Goal: Information Seeking & Learning: Learn about a topic

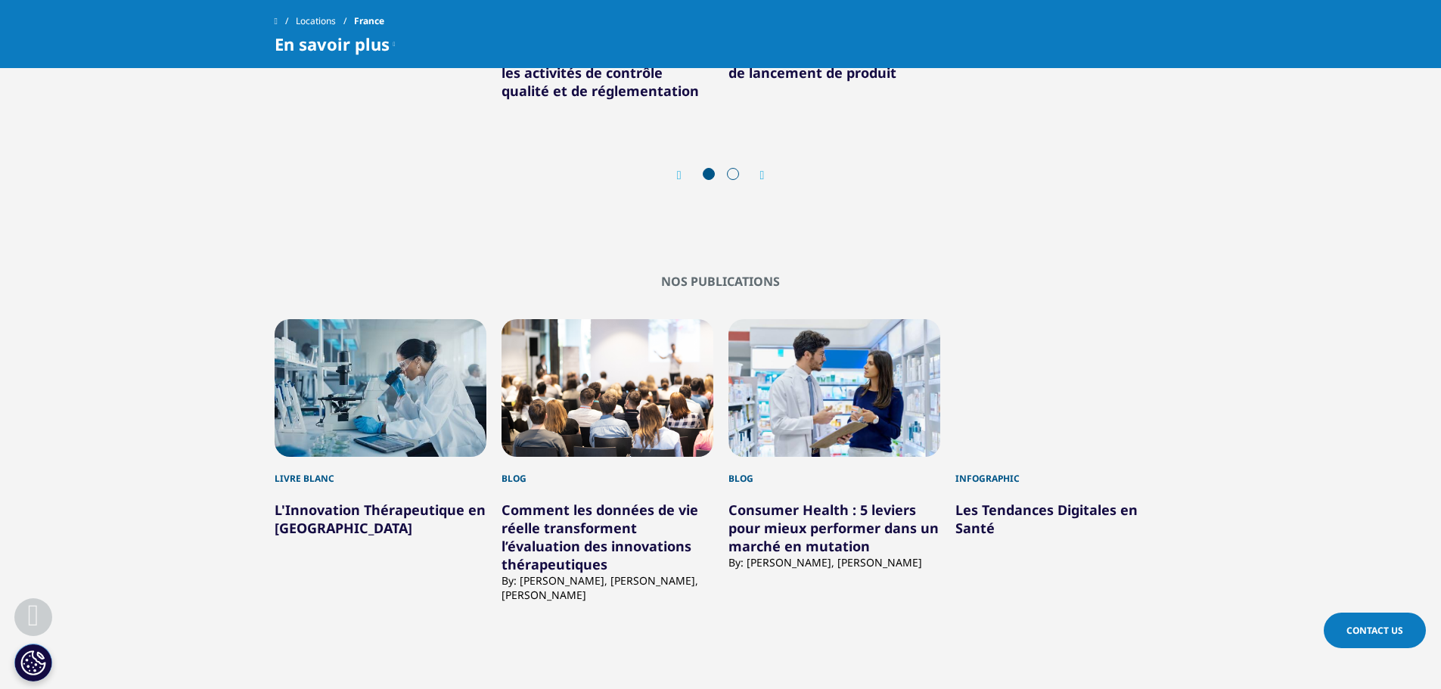
scroll to position [2171, 0]
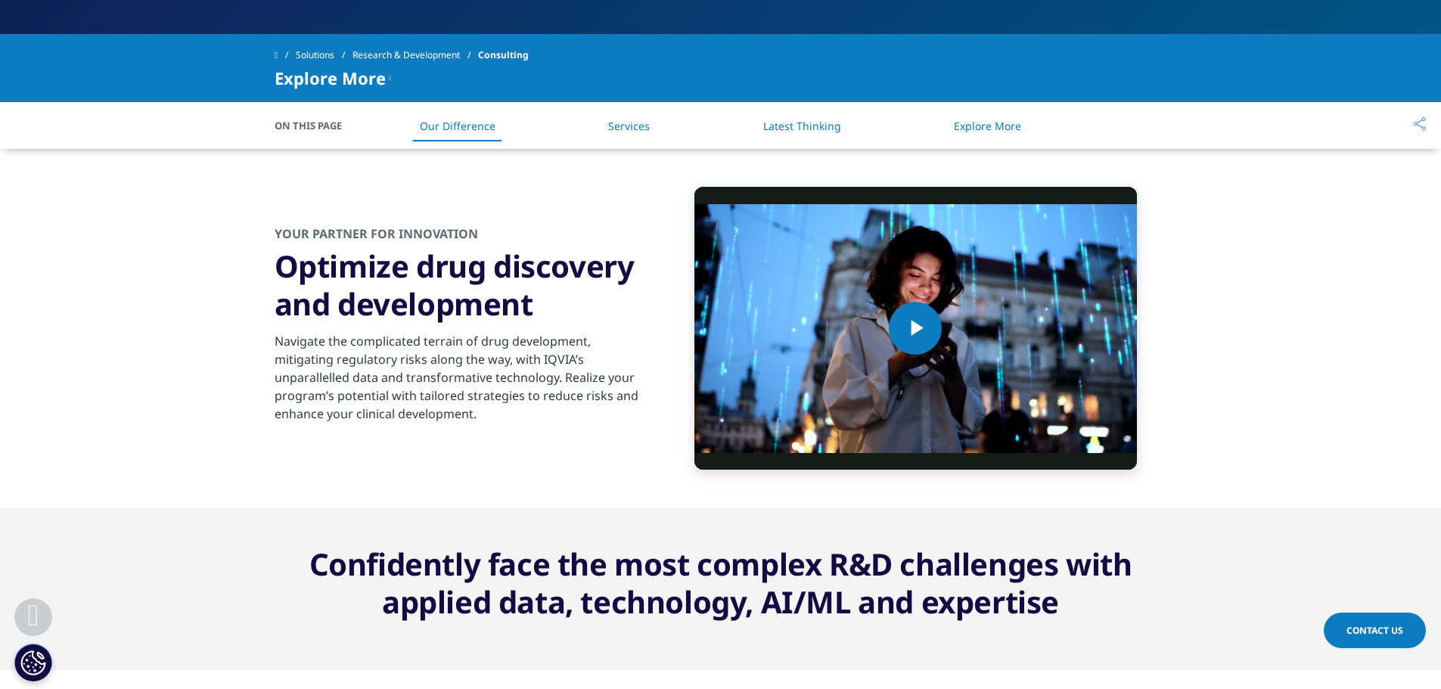
scroll to position [616, 0]
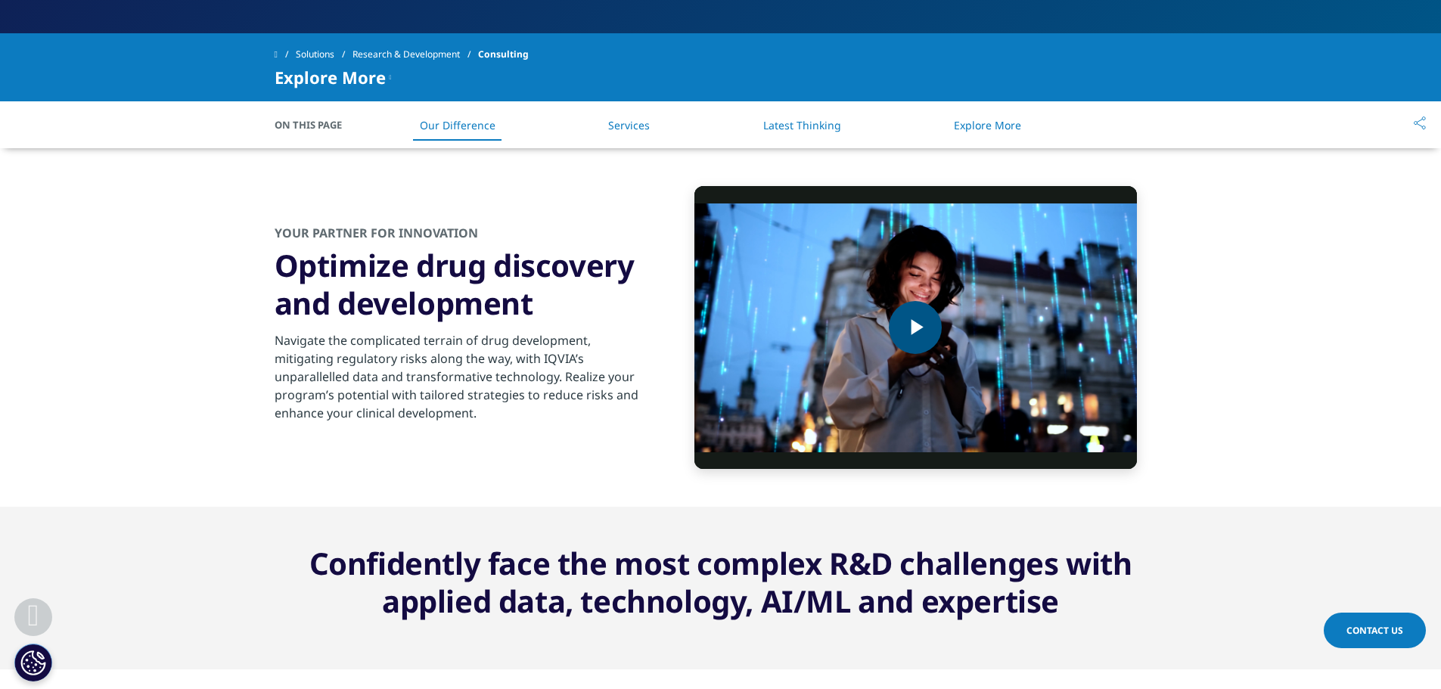
click at [915, 328] on span "Video Player" at bounding box center [915, 328] width 0 height 0
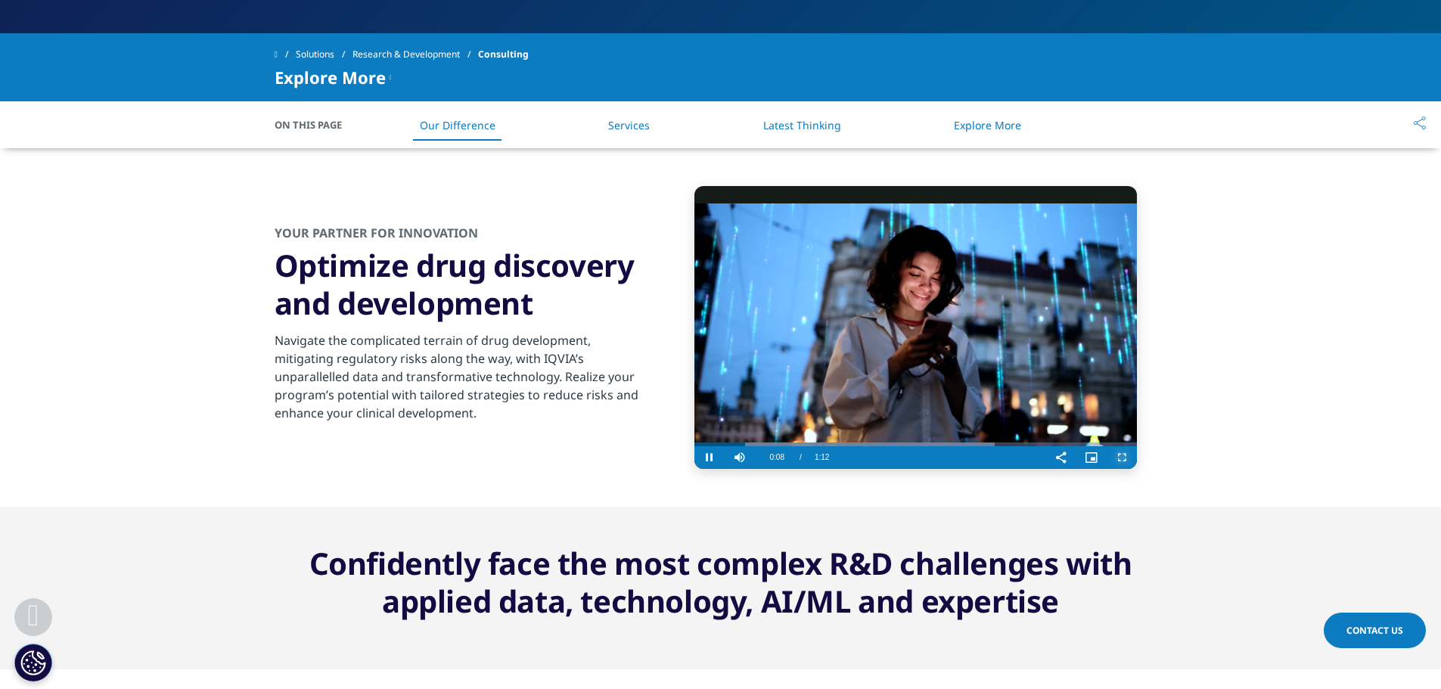
click at [1121, 458] on span "Video Player" at bounding box center [1122, 458] width 30 height 0
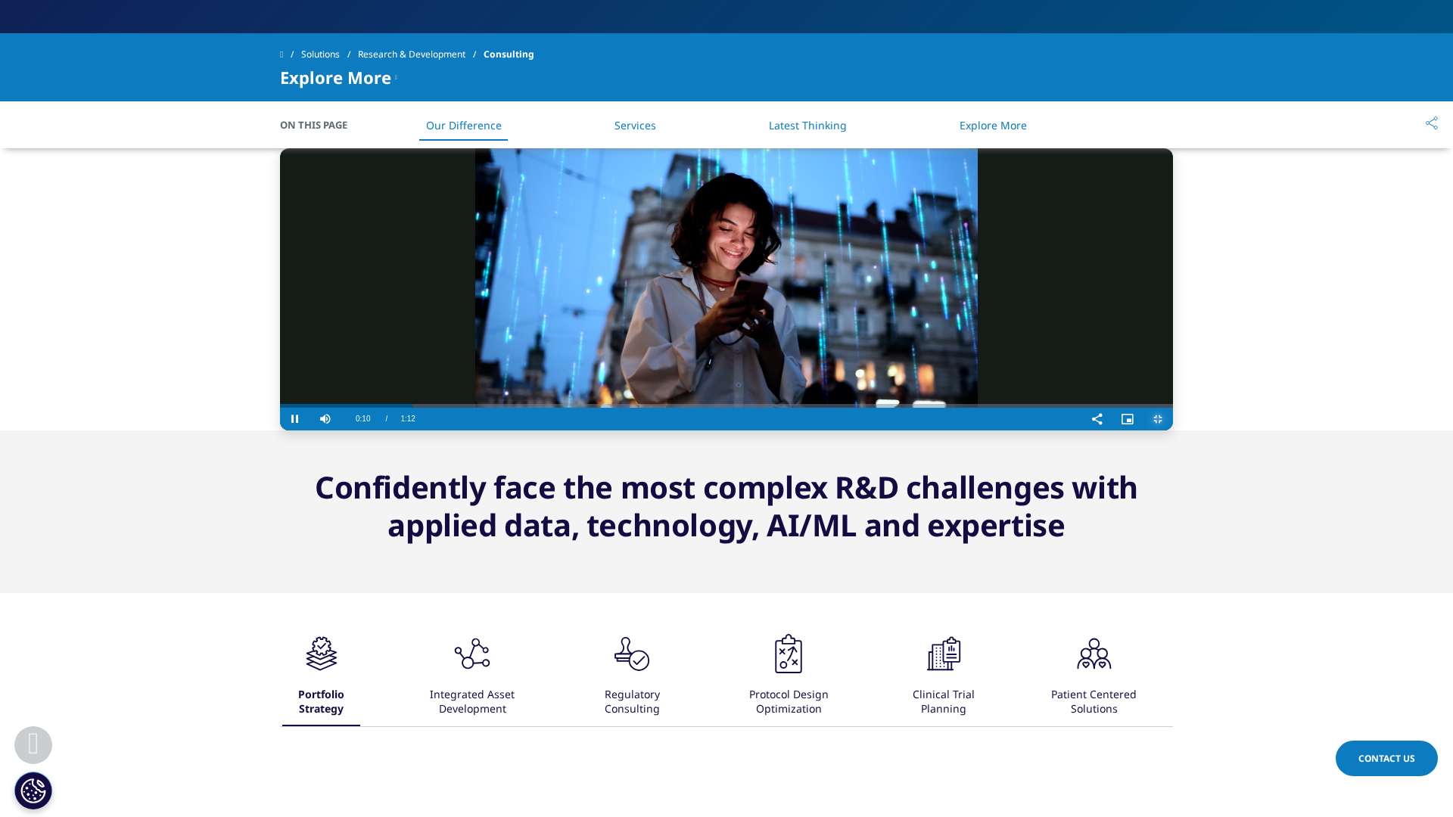
click at [1173, 419] on span "Video Player" at bounding box center [1157, 419] width 30 height 0
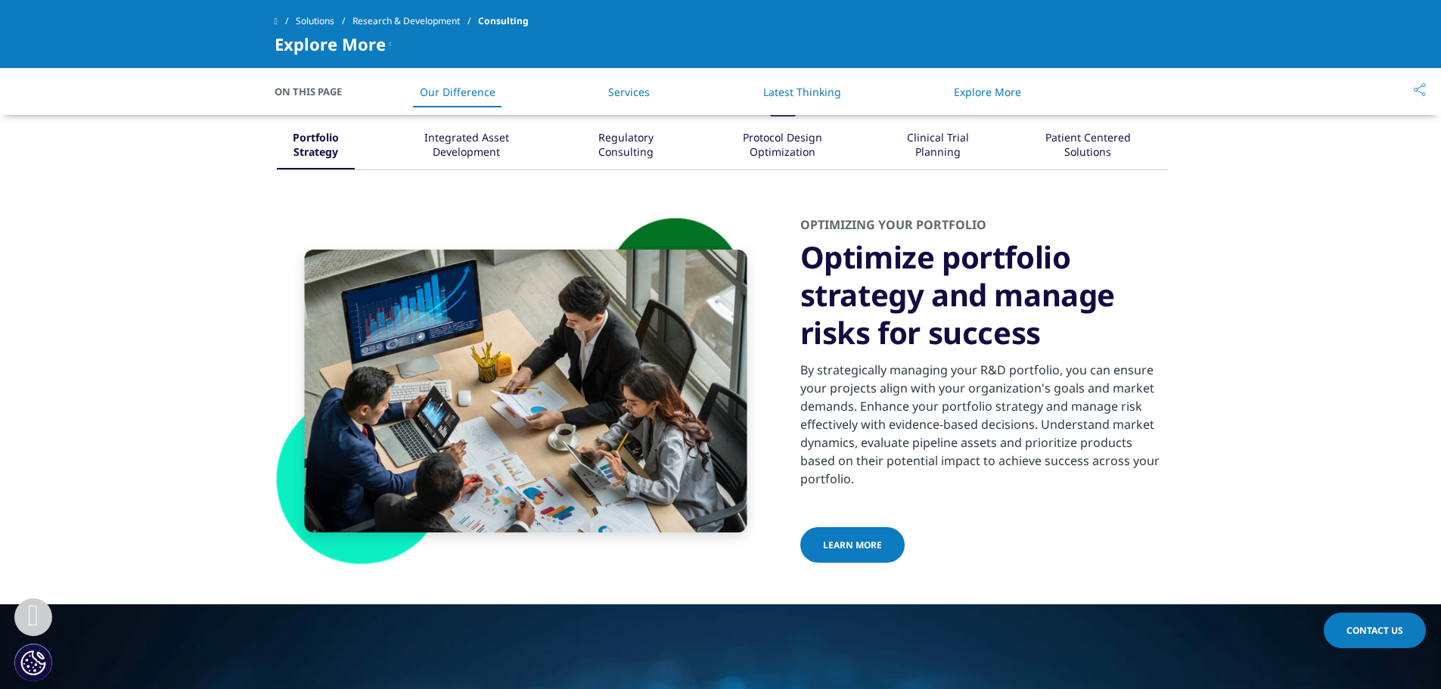
scroll to position [1059, 0]
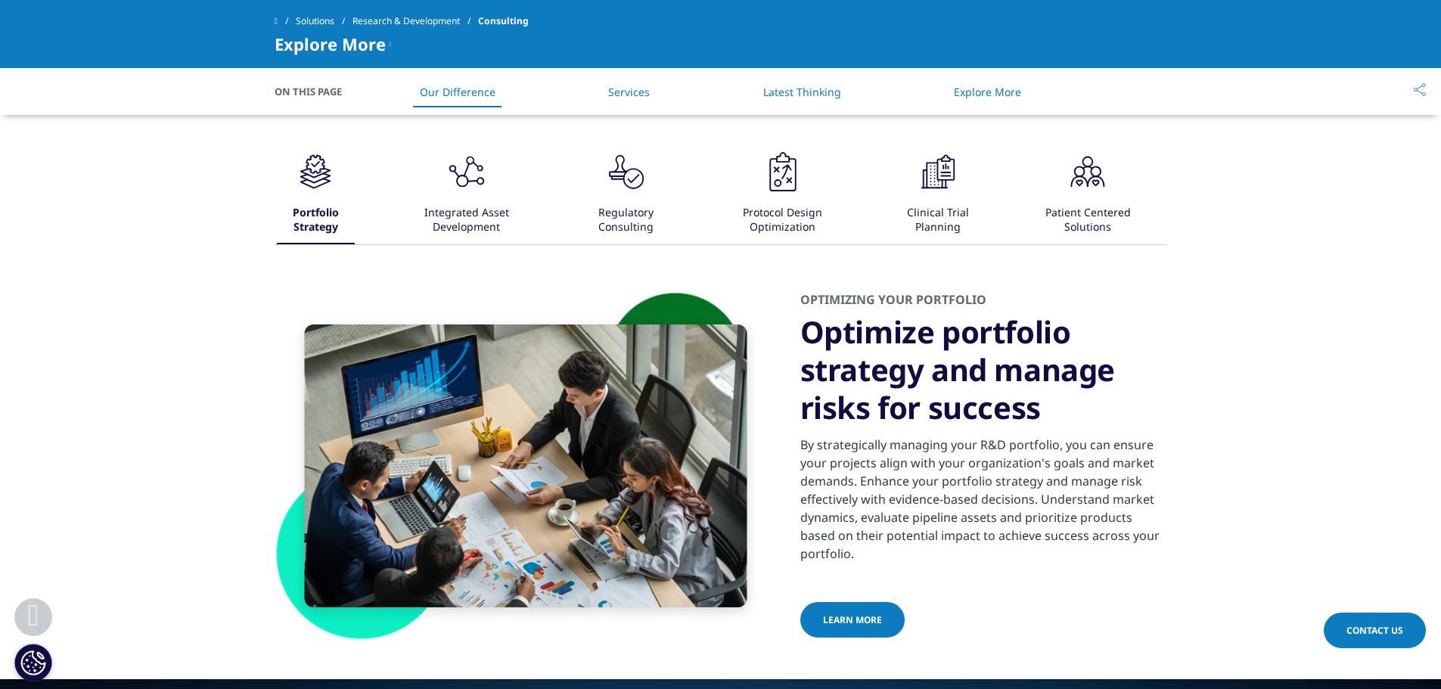
click at [481, 192] on icon ".cls-1{fill:#231f20;}" at bounding box center [466, 171] width 45 height 45
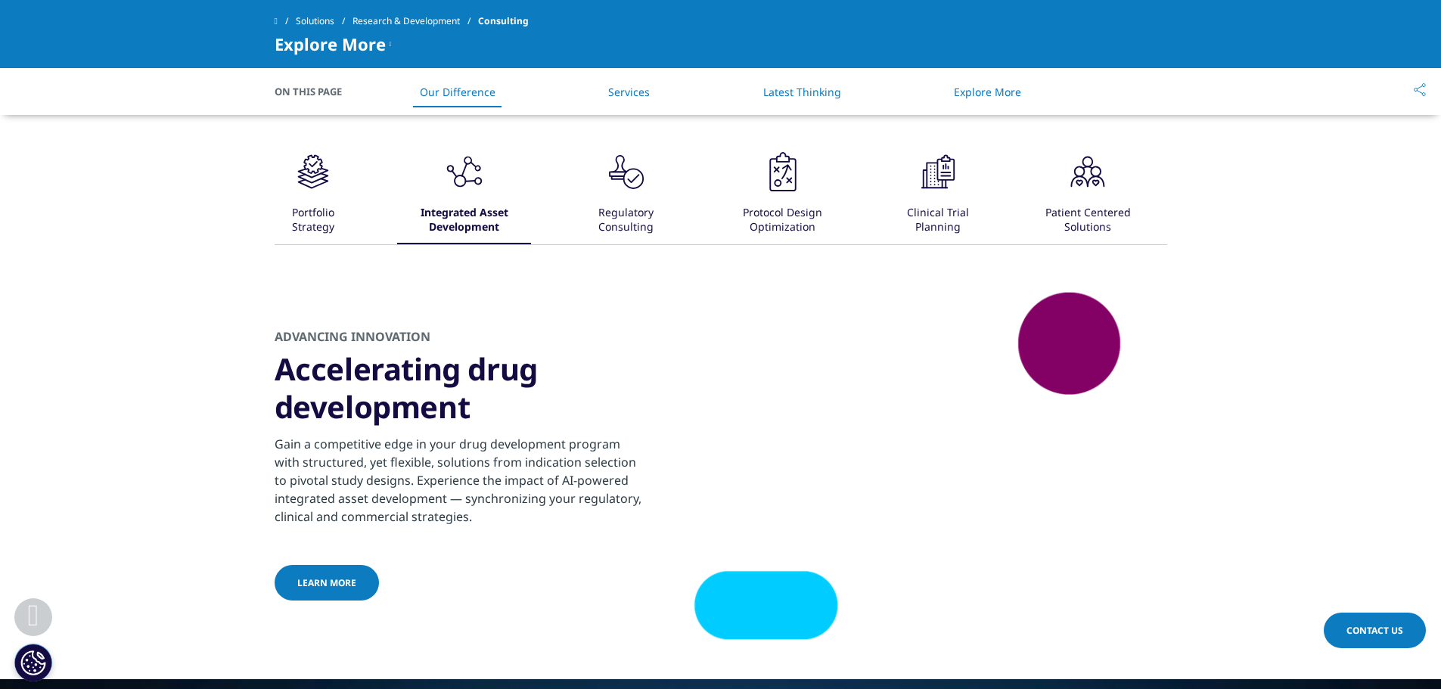
click at [611, 226] on div "Regulatory Consulting" at bounding box center [626, 220] width 95 height 47
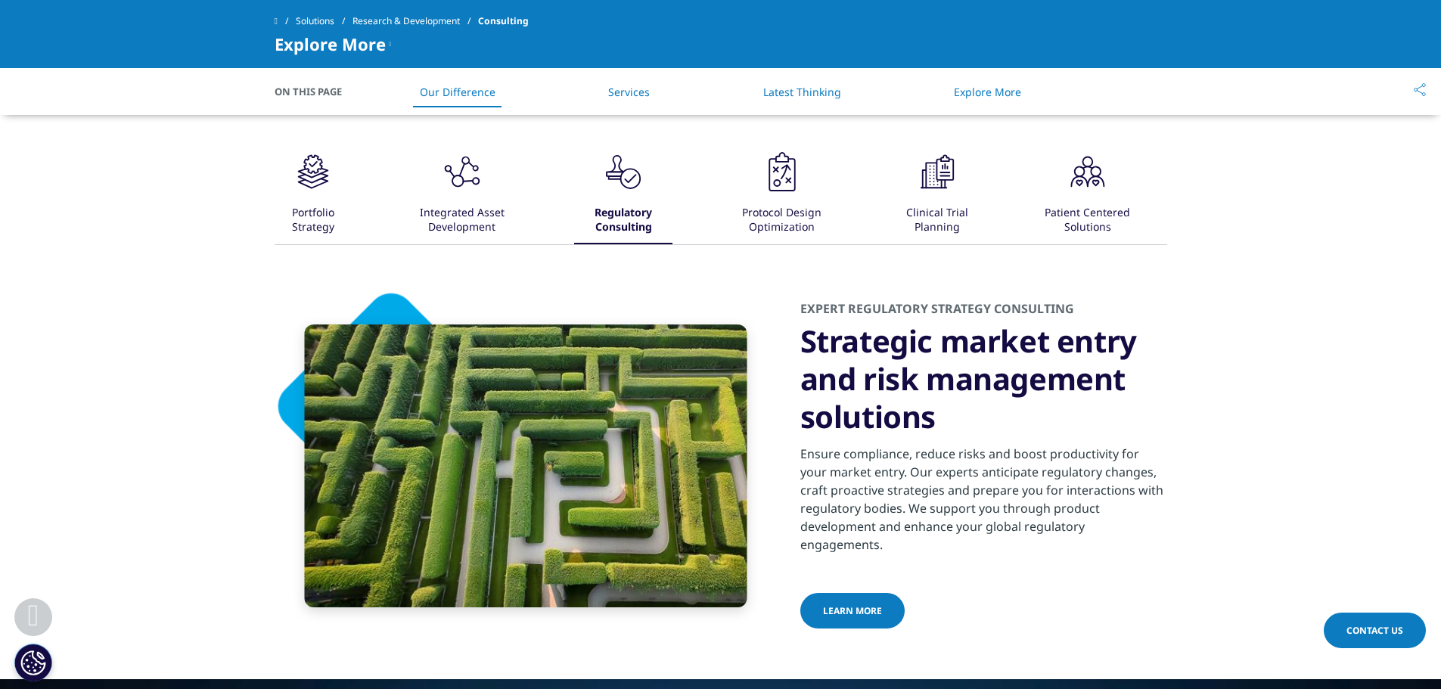
click at [785, 231] on div "Protocol Design Optimization" at bounding box center [782, 220] width 124 height 47
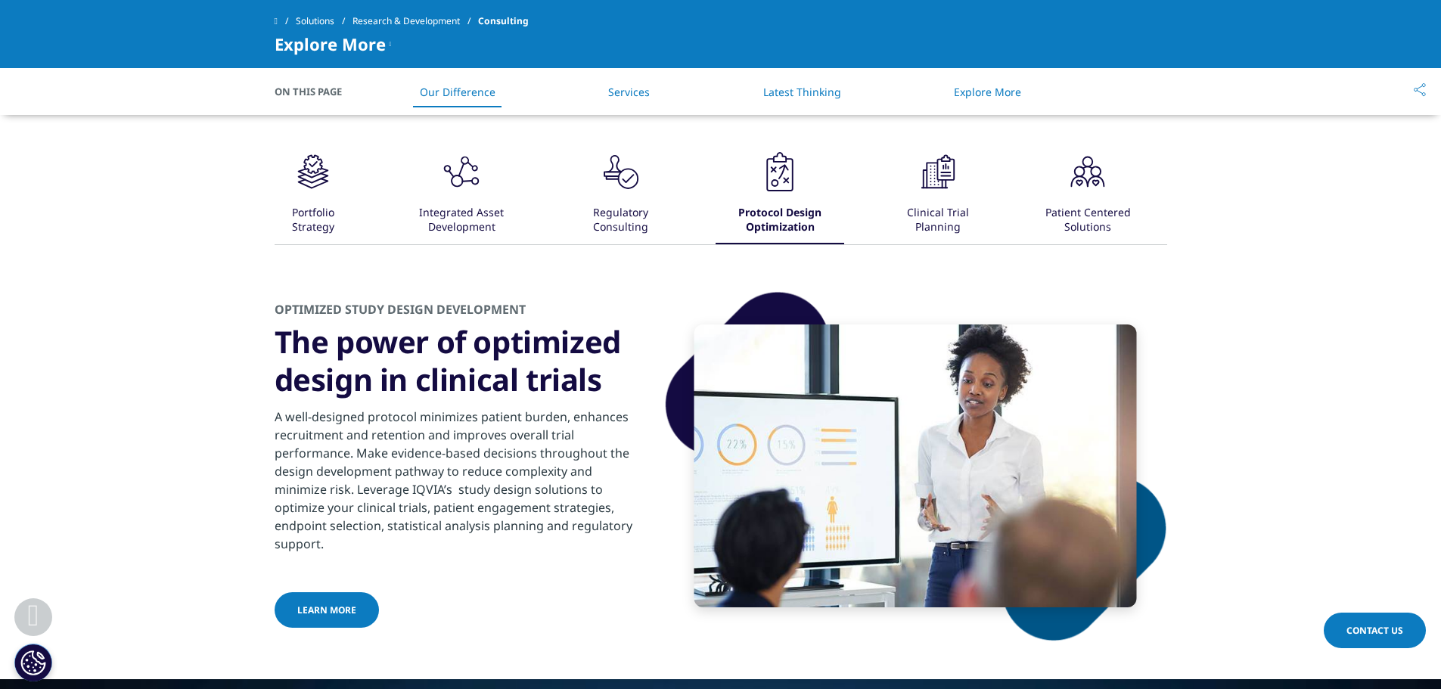
click at [903, 209] on div "Clinical Trial Planning" at bounding box center [938, 220] width 92 height 47
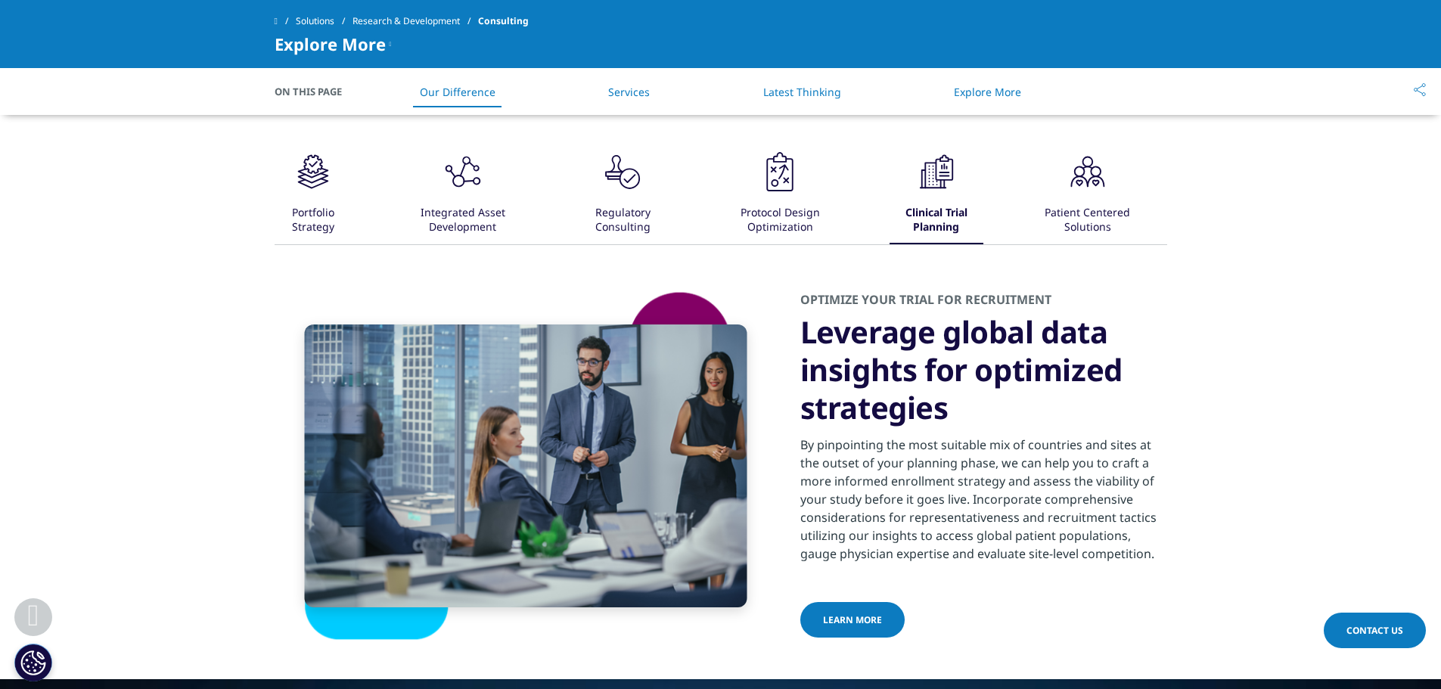
drag, startPoint x: 1061, startPoint y: 217, endPoint x: 1062, endPoint y: 186, distance: 31.1
click at [1062, 186] on div ".cls-1{fill:#231f20;} Patient Centered Solutions" at bounding box center [1087, 196] width 113 height 95
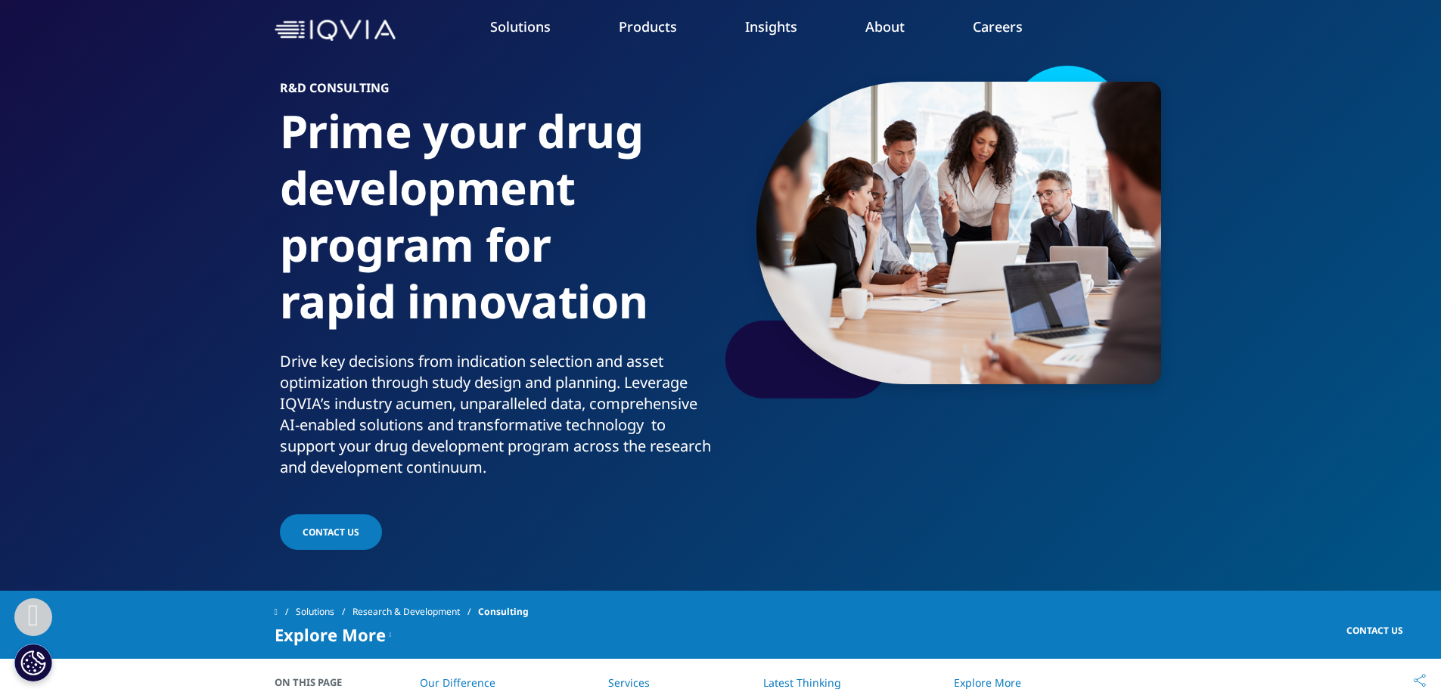
scroll to position [0, 0]
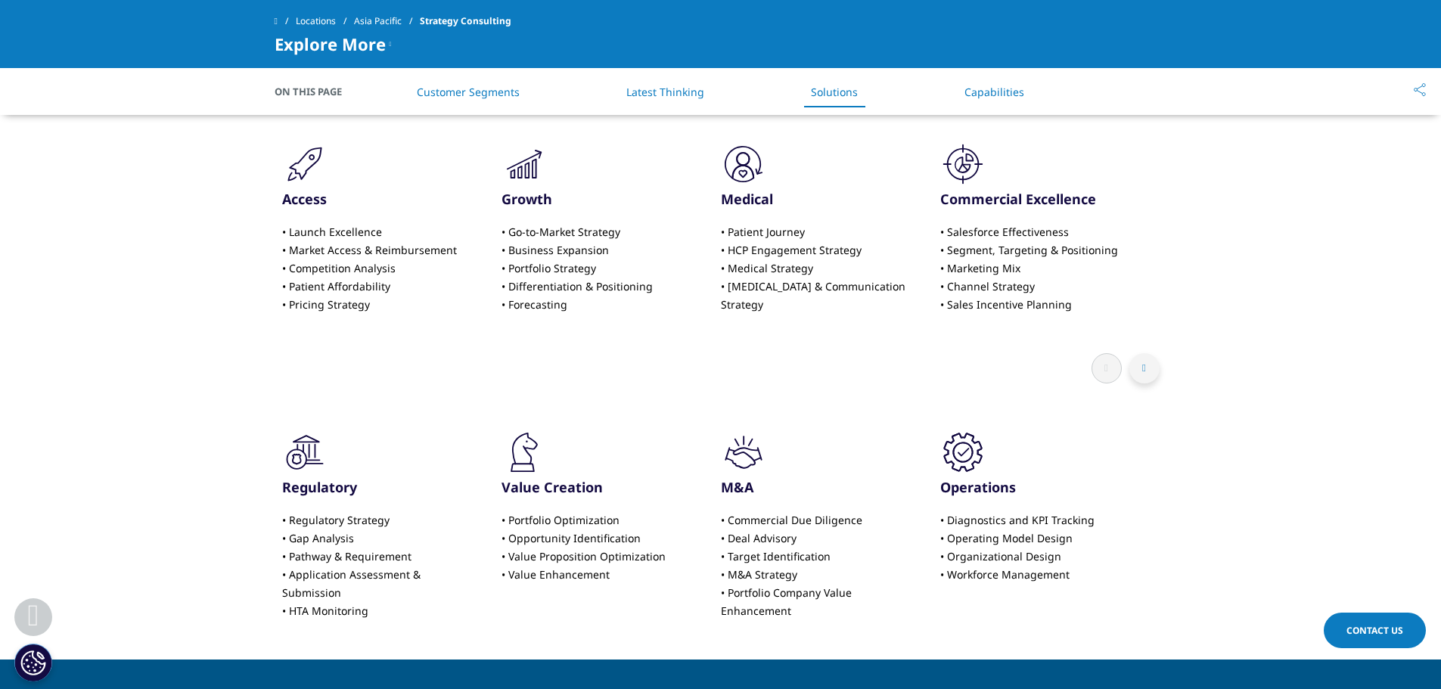
scroll to position [1487, 0]
click at [1146, 358] on button at bounding box center [1145, 368] width 30 height 30
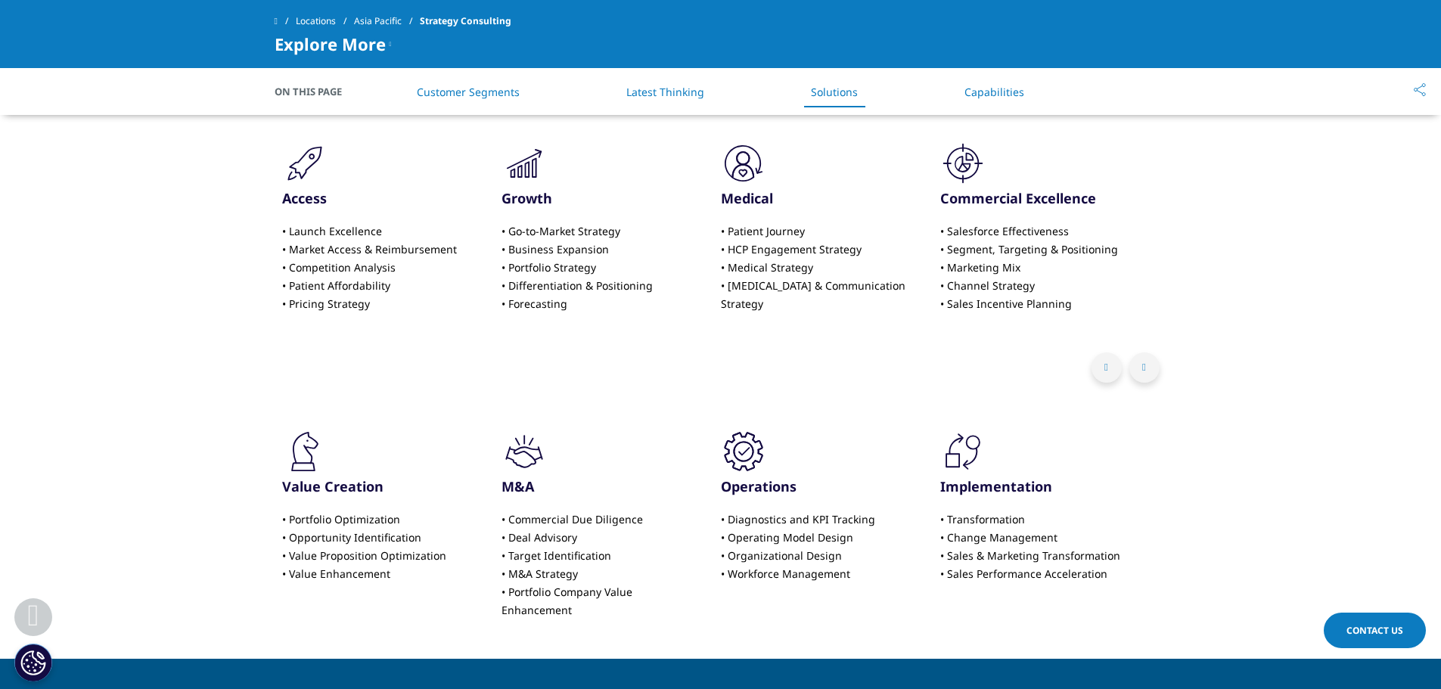
click at [1146, 358] on button at bounding box center [1145, 368] width 30 height 30
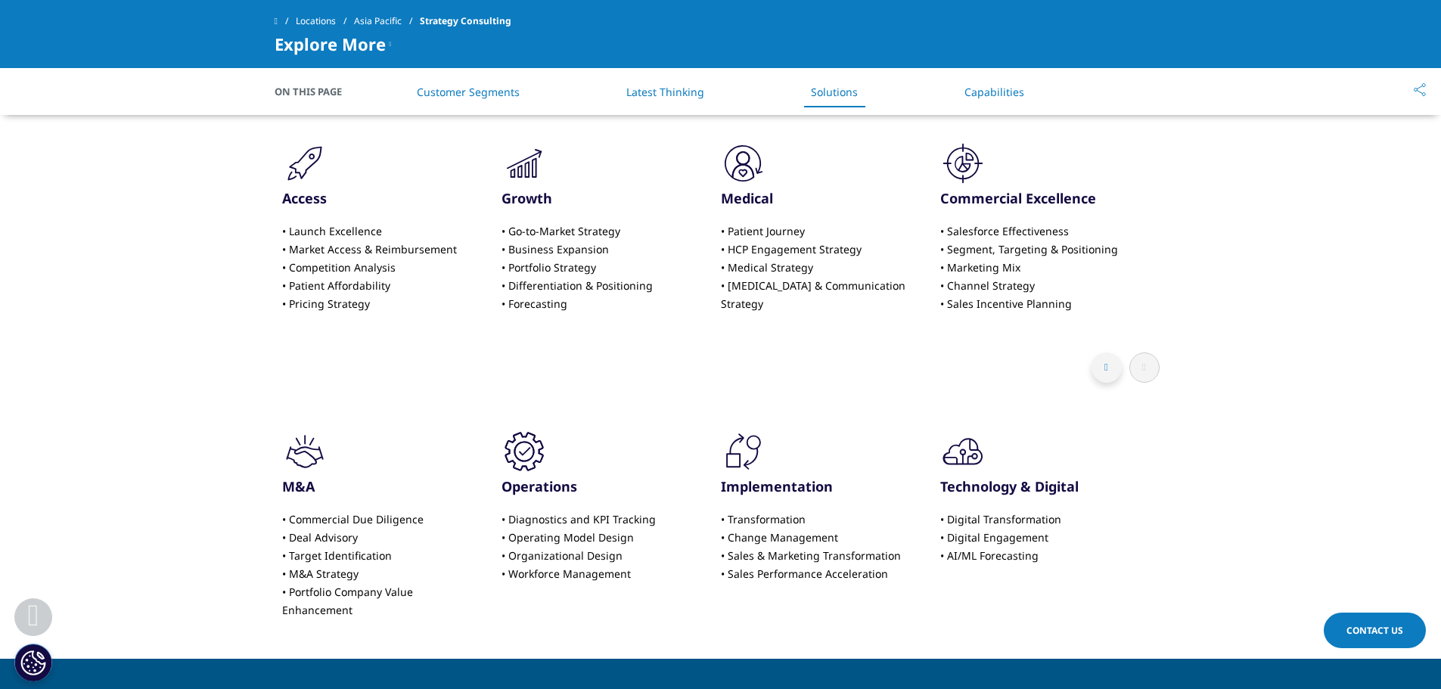
click at [1146, 358] on button at bounding box center [1145, 368] width 30 height 30
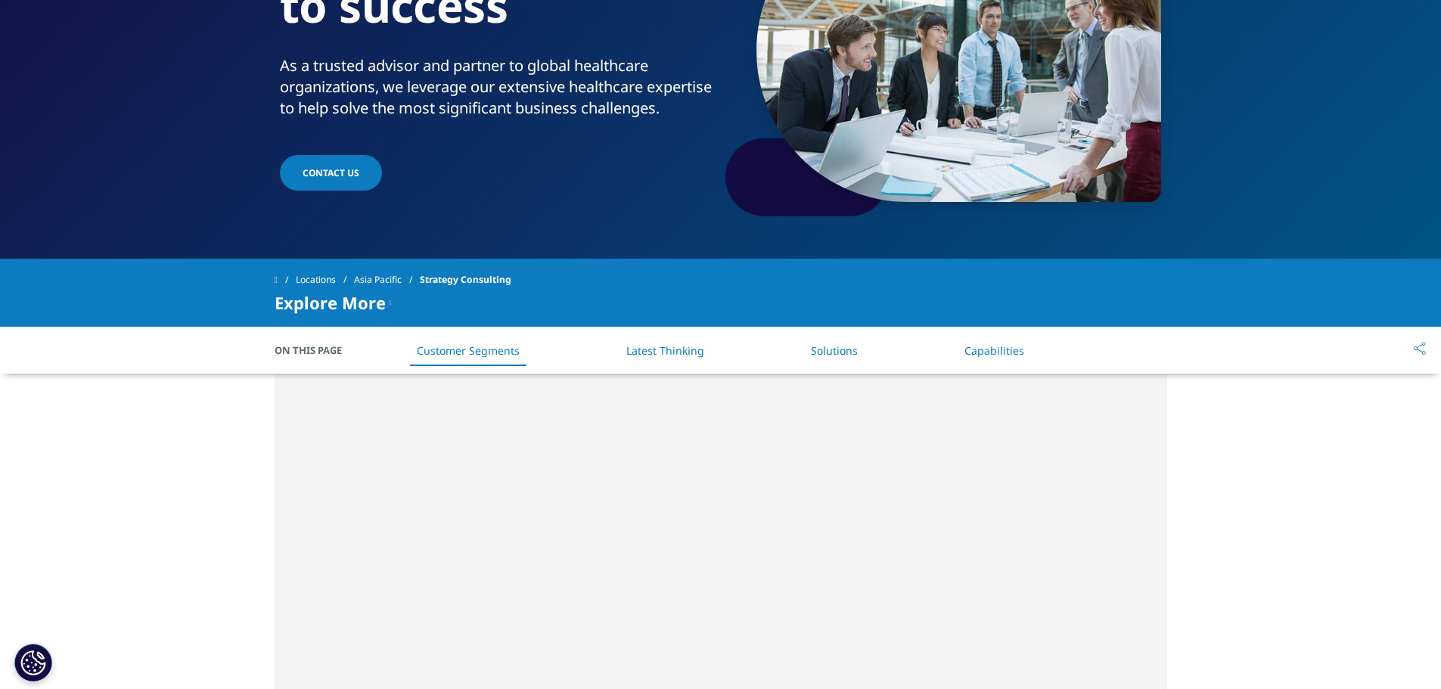
scroll to position [0, 0]
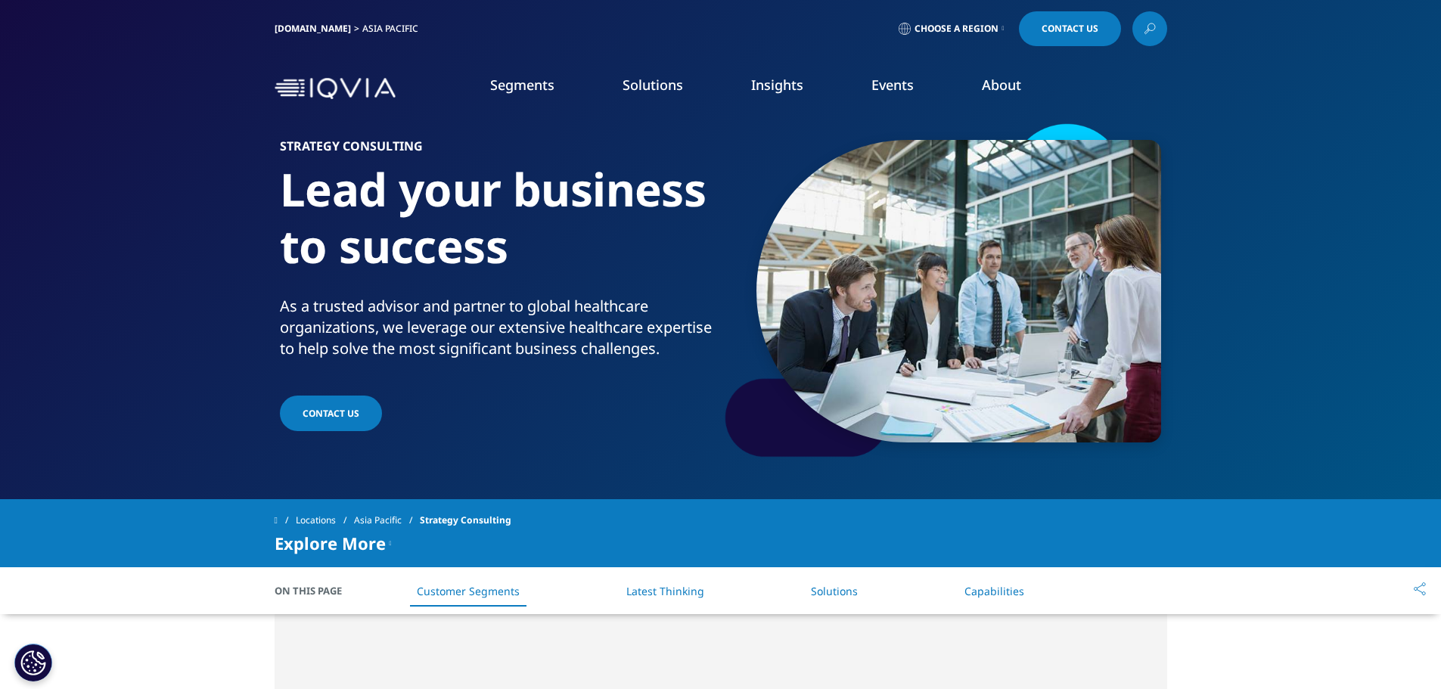
click at [290, 24] on link "IQVIA.COM" at bounding box center [313, 28] width 76 height 13
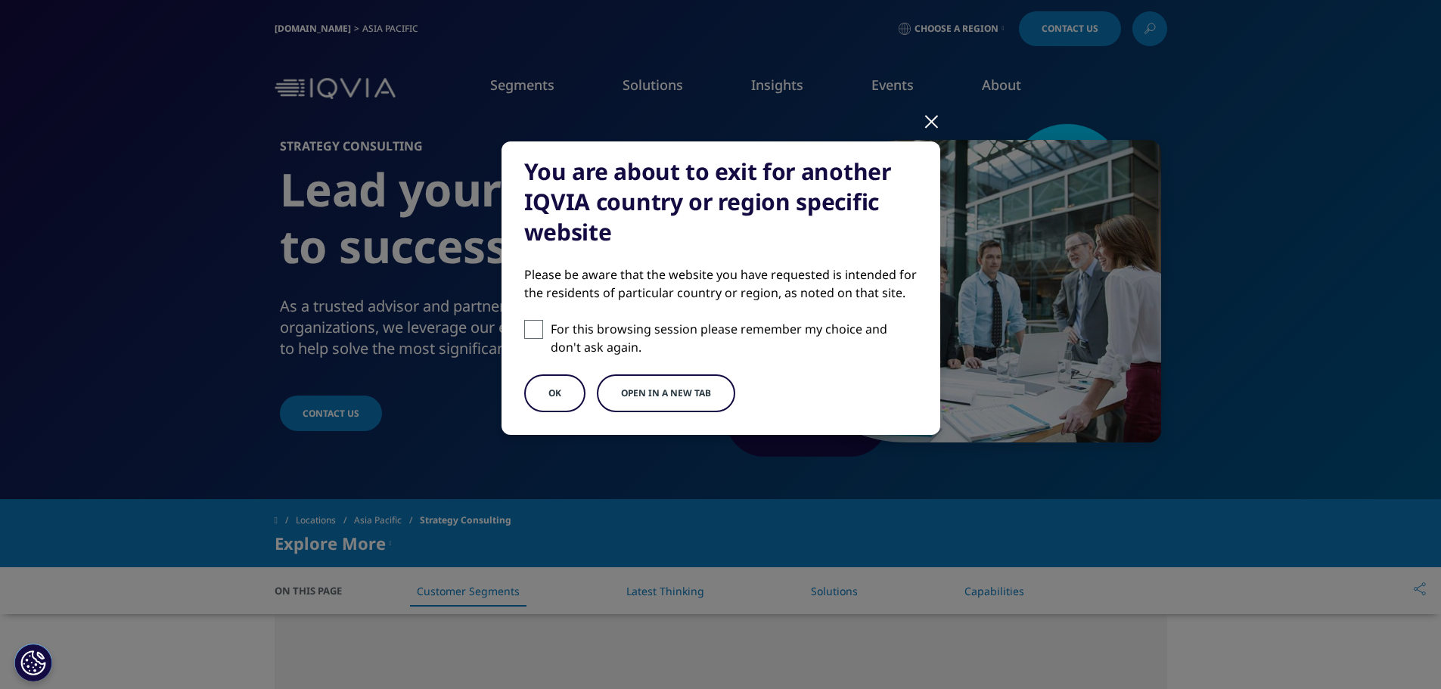
click at [556, 393] on button "OK" at bounding box center [554, 394] width 61 height 38
